Goal: Information Seeking & Learning: Learn about a topic

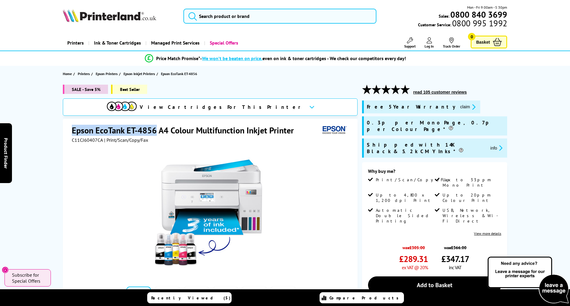
drag, startPoint x: 72, startPoint y: 129, endPoint x: 155, endPoint y: 129, distance: 83.5
click at [155, 129] on h1 "Epson EcoTank ET-4856 A4 Colour Multifunction Inkjet Printer" at bounding box center [186, 130] width 228 height 11
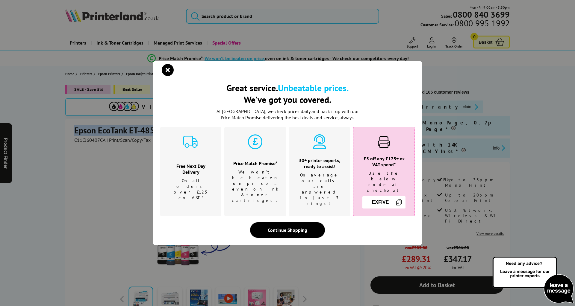
copy h1 "Epson EcoTank ET-4856"
